Goal: Information Seeking & Learning: Check status

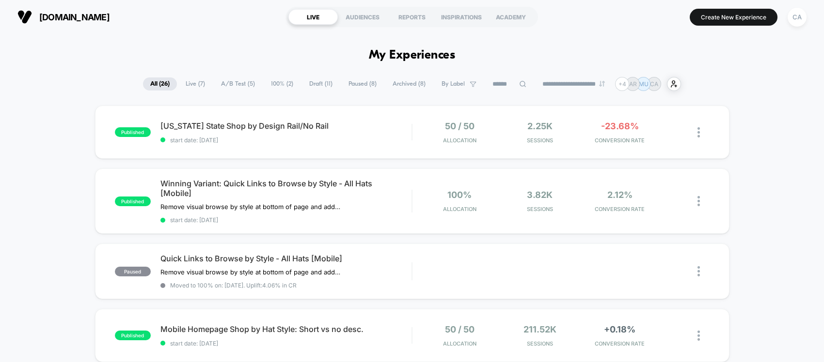
click at [580, 81] on select "**********" at bounding box center [574, 84] width 78 height 6
click at [535, 81] on select "**********" at bounding box center [574, 84] width 78 height 6
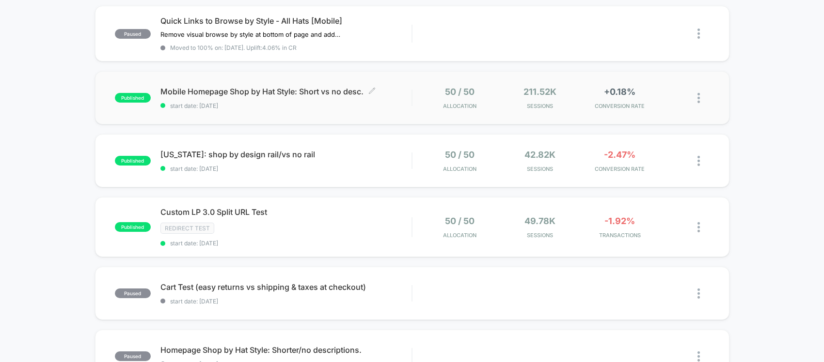
scroll to position [242, 0]
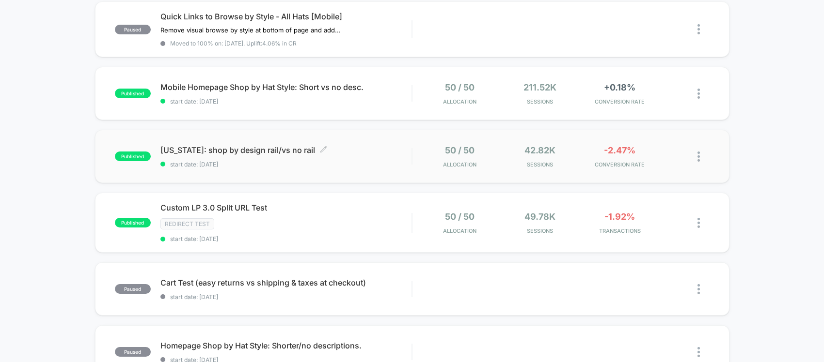
click at [221, 149] on span "[US_STATE]: shop by design rail/vs no rail Click to edit experience details" at bounding box center [285, 150] width 251 height 10
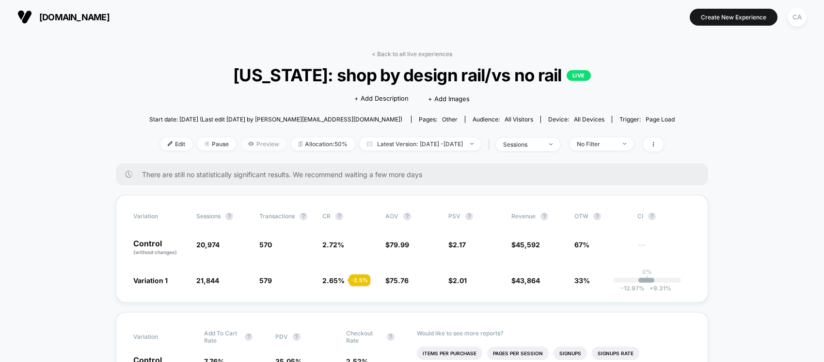
click at [251, 143] on span "Preview" at bounding box center [264, 144] width 46 height 13
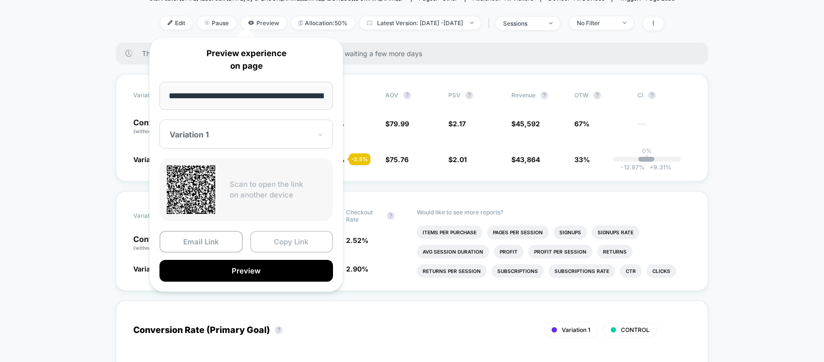
click at [289, 243] on button "Copy Link" at bounding box center [291, 242] width 83 height 22
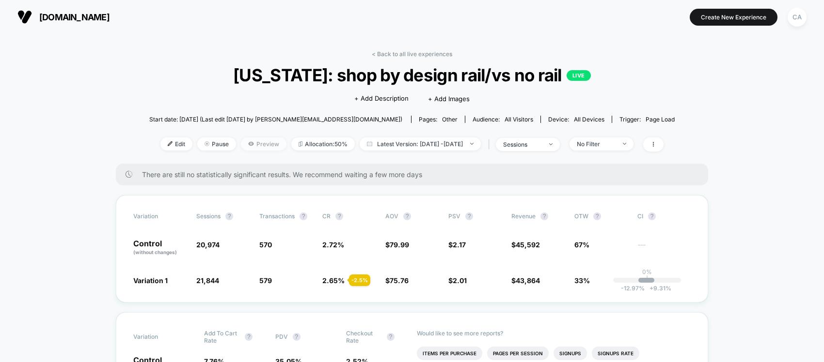
click at [241, 143] on span "Preview" at bounding box center [264, 144] width 46 height 13
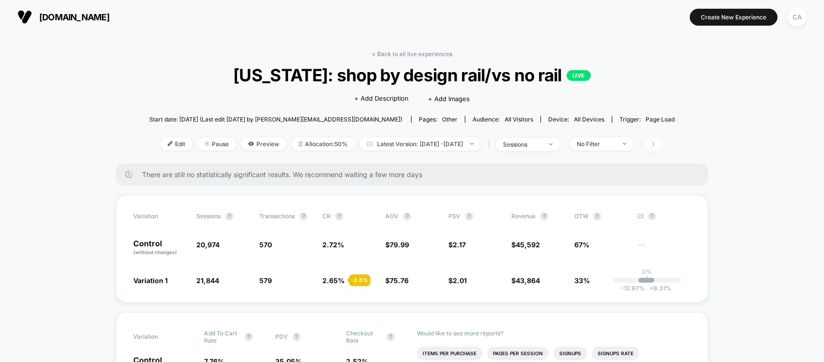
click at [656, 141] on icon at bounding box center [653, 144] width 6 height 6
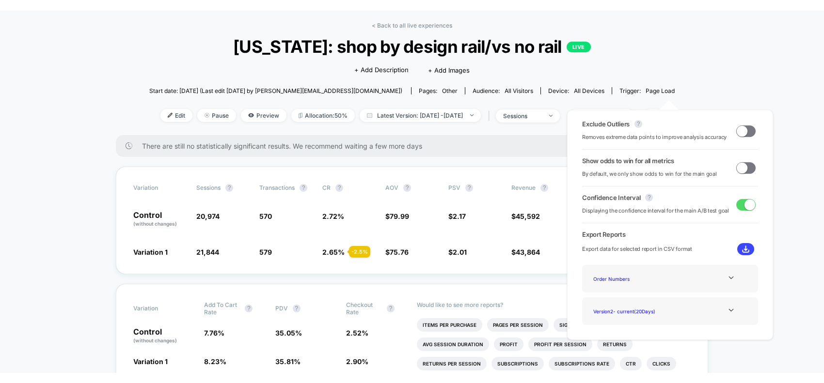
scroll to position [61, 0]
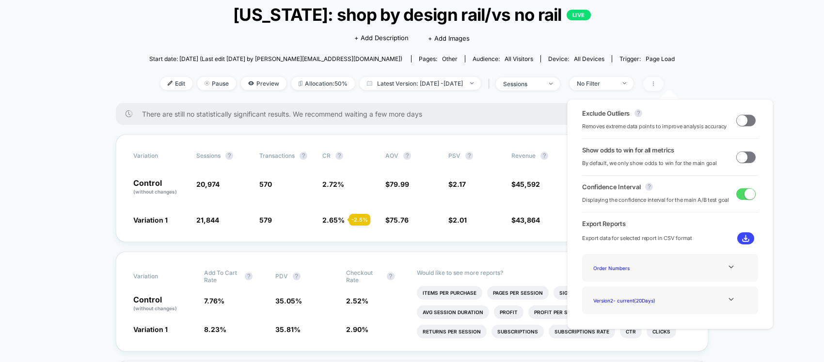
click at [663, 78] on span at bounding box center [653, 84] width 20 height 14
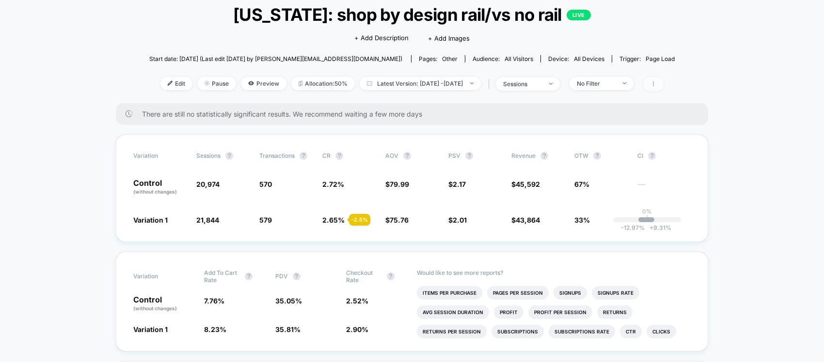
click at [663, 78] on span at bounding box center [653, 84] width 20 height 14
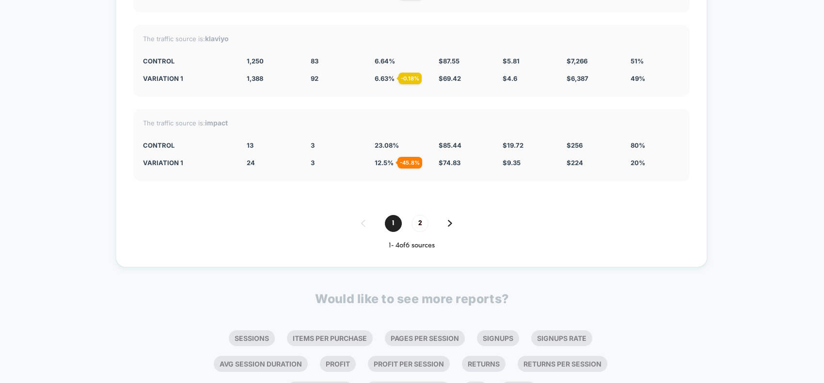
scroll to position [2968, 0]
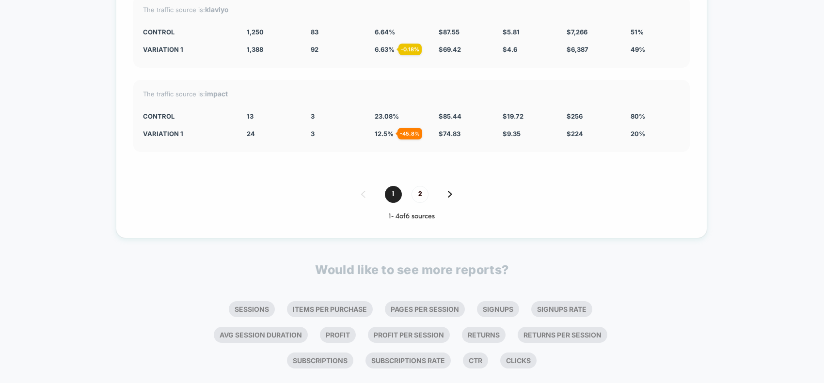
click at [451, 191] on img at bounding box center [450, 194] width 4 height 7
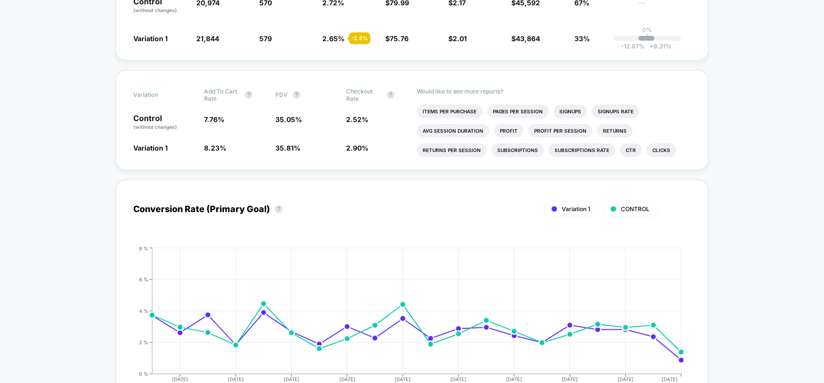
scroll to position [485, 0]
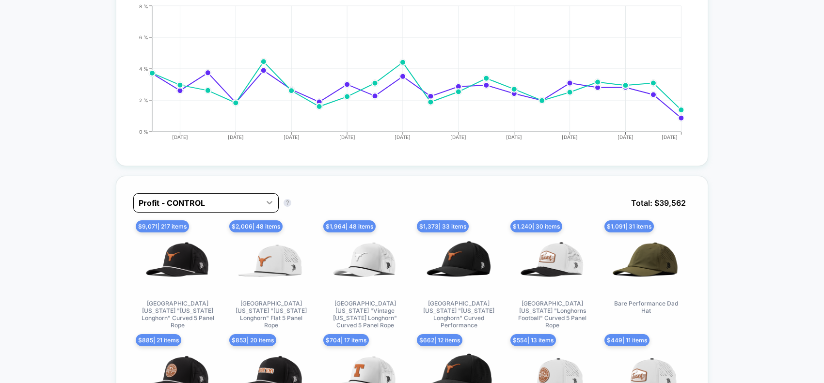
click at [267, 198] on icon at bounding box center [270, 203] width 10 height 10
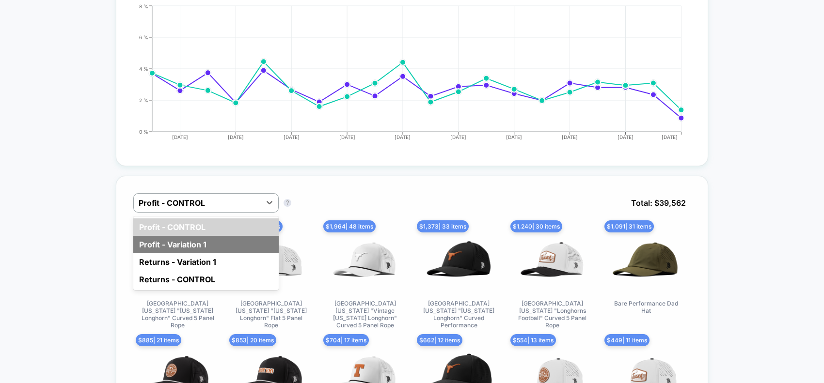
click at [220, 238] on div "Profit - Variation 1" at bounding box center [205, 244] width 145 height 17
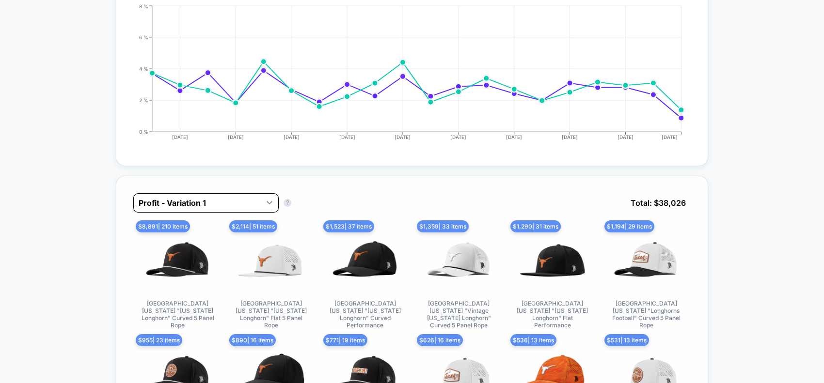
click at [269, 201] on icon at bounding box center [270, 202] width 6 height 3
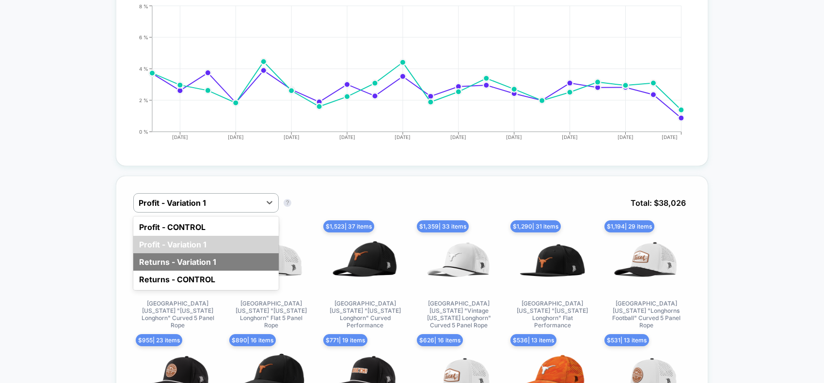
click at [195, 260] on div "Returns - Variation 1" at bounding box center [205, 261] width 145 height 17
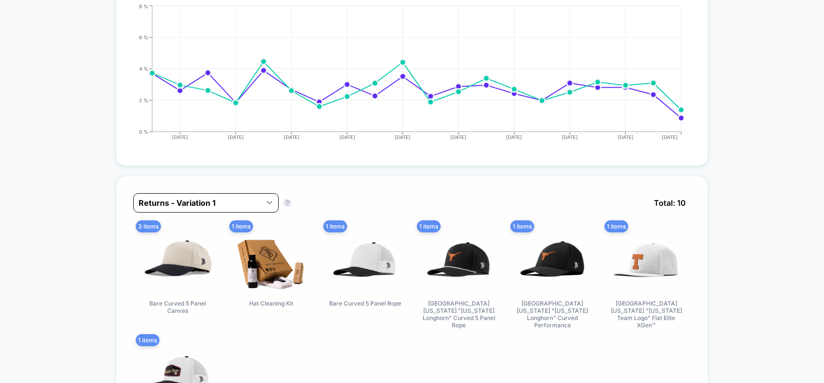
click at [271, 201] on icon at bounding box center [270, 202] width 6 height 3
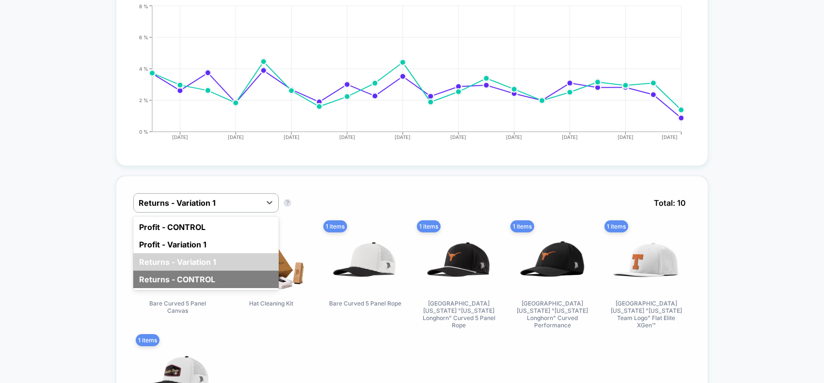
click at [197, 271] on div "Returns - CONTROL" at bounding box center [205, 279] width 145 height 17
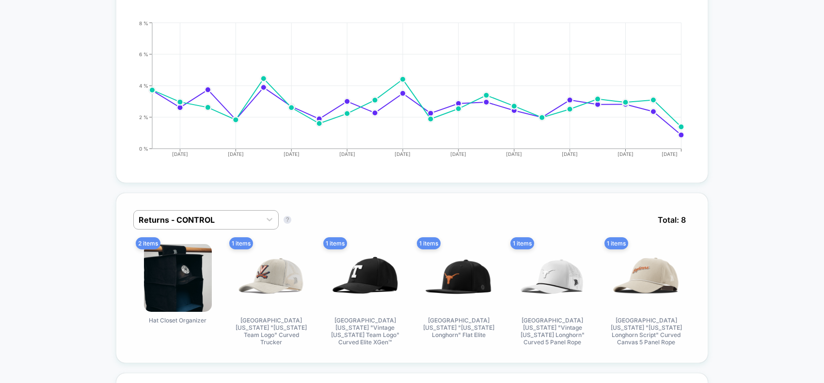
scroll to position [458, 0]
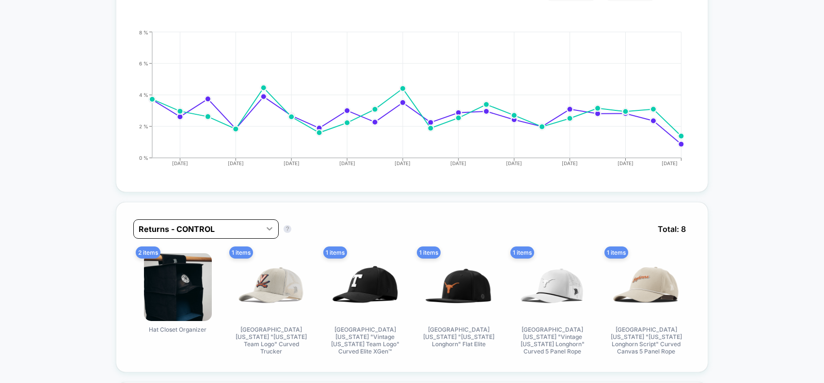
click at [269, 224] on icon at bounding box center [270, 229] width 10 height 10
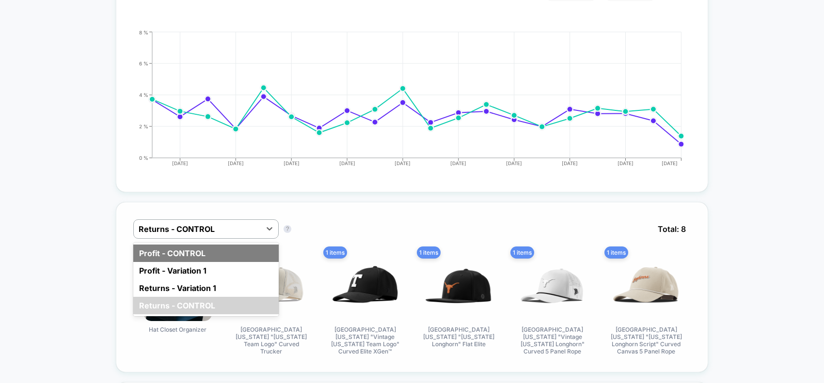
click at [223, 248] on div "Profit - CONTROL" at bounding box center [205, 253] width 145 height 17
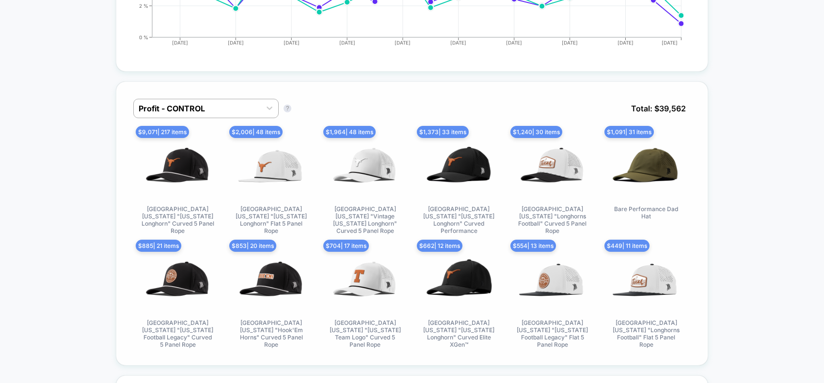
scroll to position [580, 0]
click at [269, 106] on icon at bounding box center [270, 107] width 6 height 3
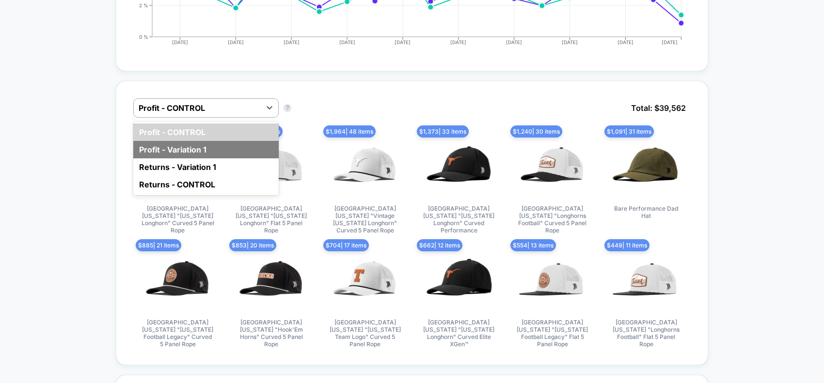
click at [199, 141] on div "Profit - Variation 1" at bounding box center [205, 149] width 145 height 17
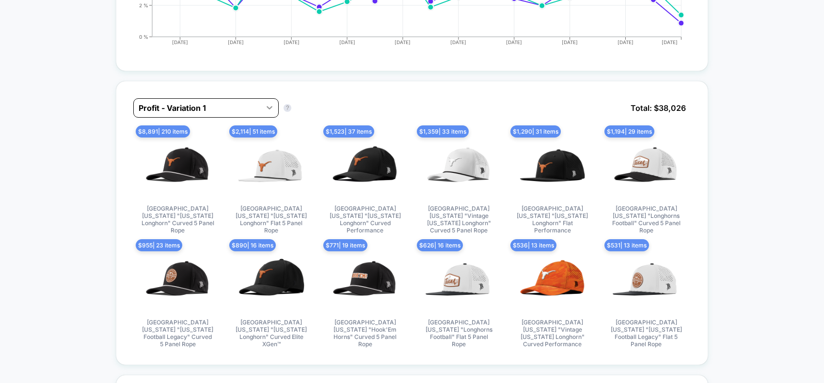
click at [266, 105] on icon at bounding box center [270, 108] width 10 height 10
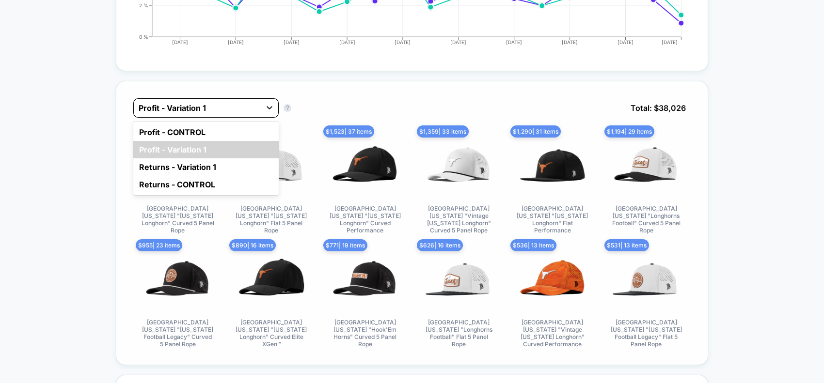
click at [267, 107] on icon at bounding box center [270, 108] width 10 height 10
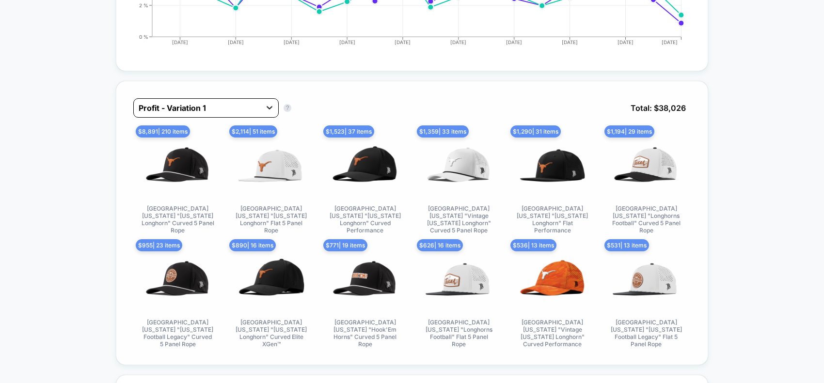
click at [267, 106] on icon at bounding box center [270, 107] width 6 height 3
click at [246, 105] on div at bounding box center [197, 108] width 117 height 12
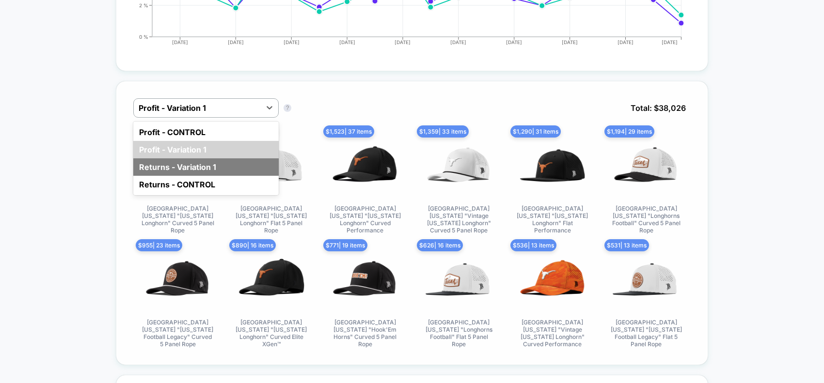
click at [214, 166] on div "Returns - Variation 1" at bounding box center [205, 166] width 145 height 17
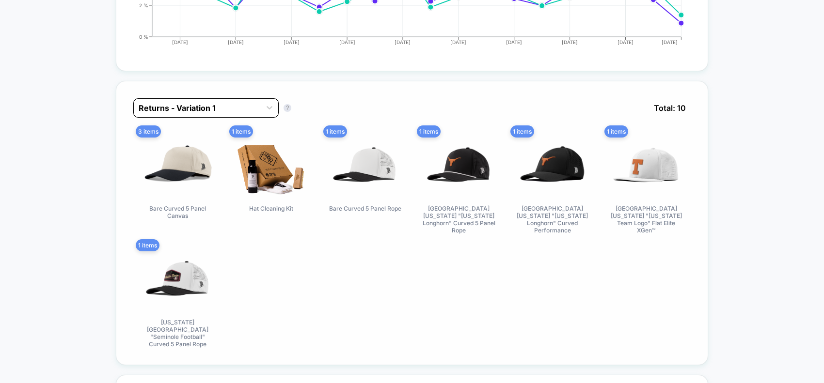
click at [216, 103] on div at bounding box center [197, 108] width 117 height 12
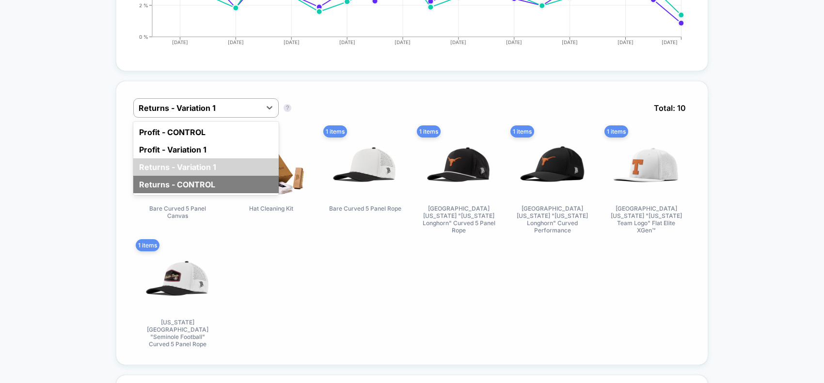
click at [200, 183] on div "Returns - CONTROL" at bounding box center [205, 184] width 145 height 17
